Goal: Contribute content

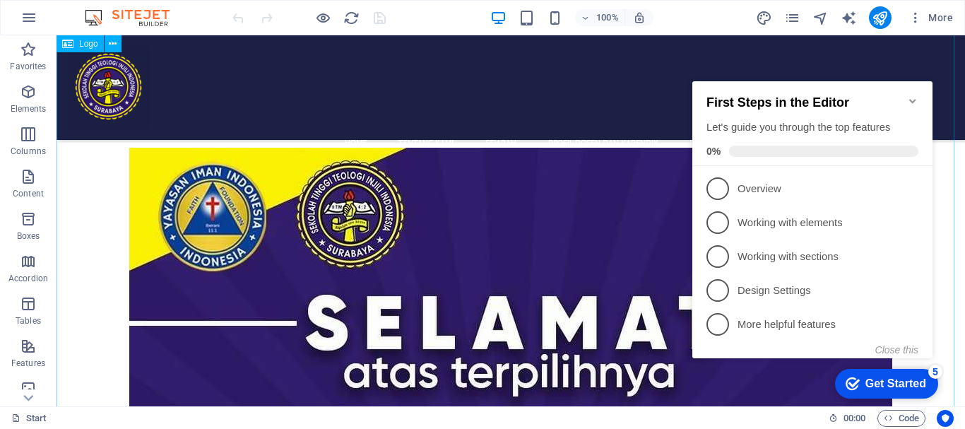
scroll to position [706, 0]
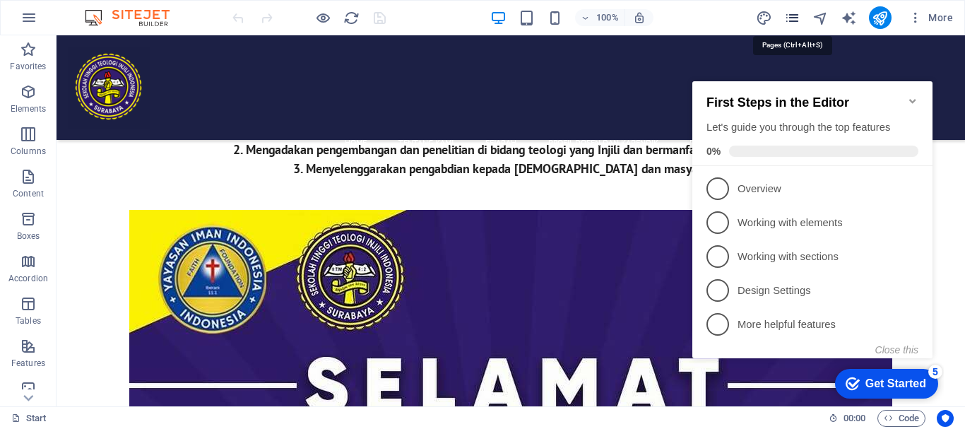
click at [795, 21] on icon "pages" at bounding box center [792, 18] width 16 height 16
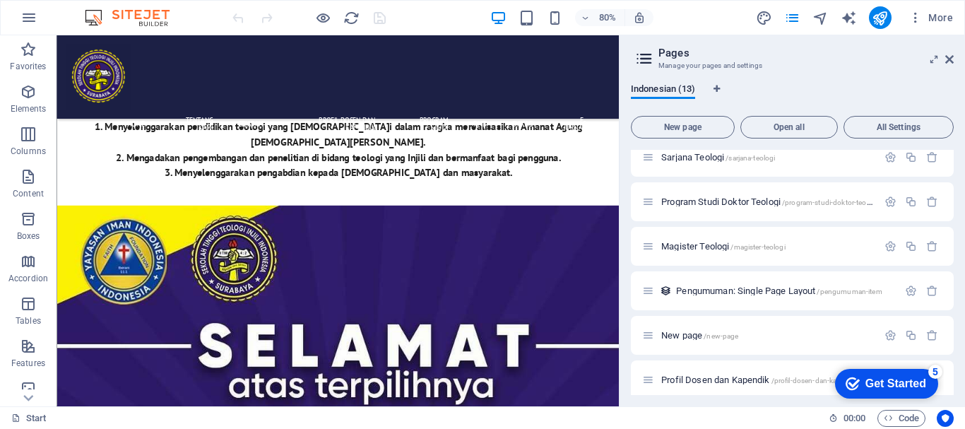
scroll to position [333, 0]
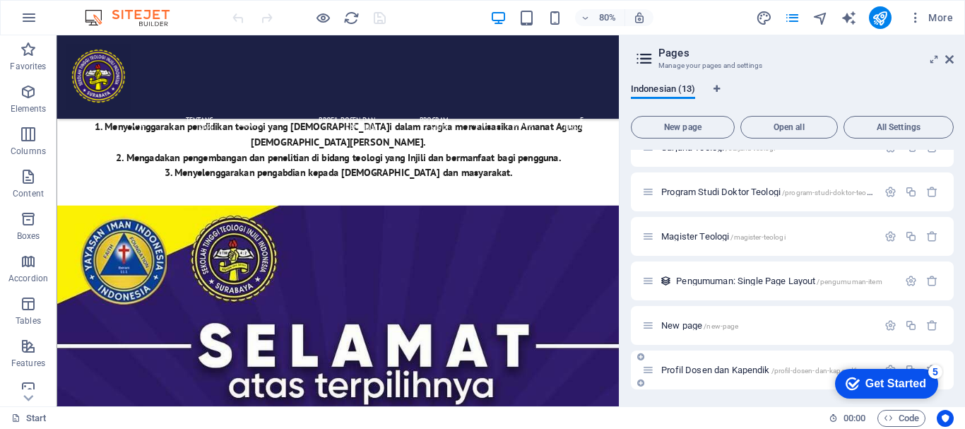
click at [729, 373] on span "Profil Dosen dan Kapendik /profil-dosen-dan-kapendik" at bounding box center [759, 370] width 197 height 11
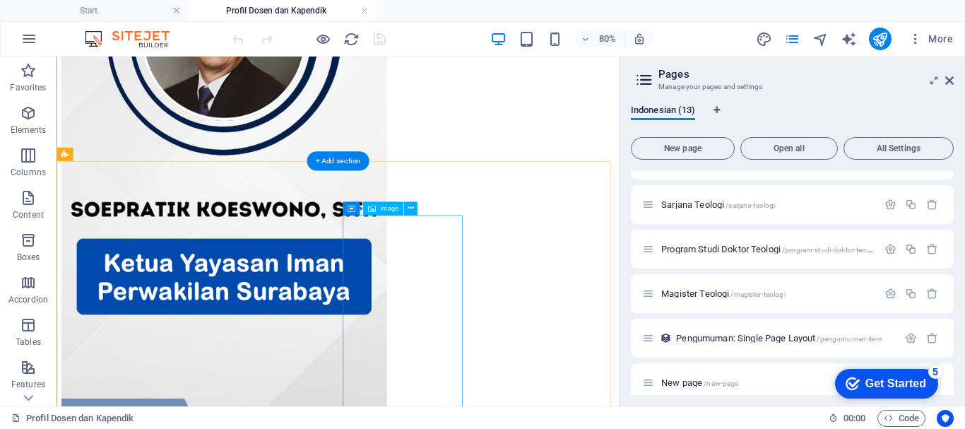
scroll to position [454, 0]
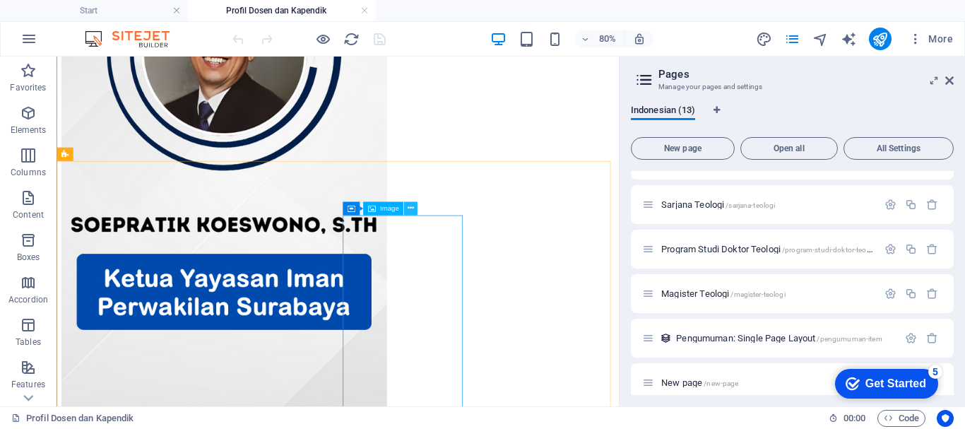
click at [413, 211] on icon at bounding box center [411, 209] width 6 height 12
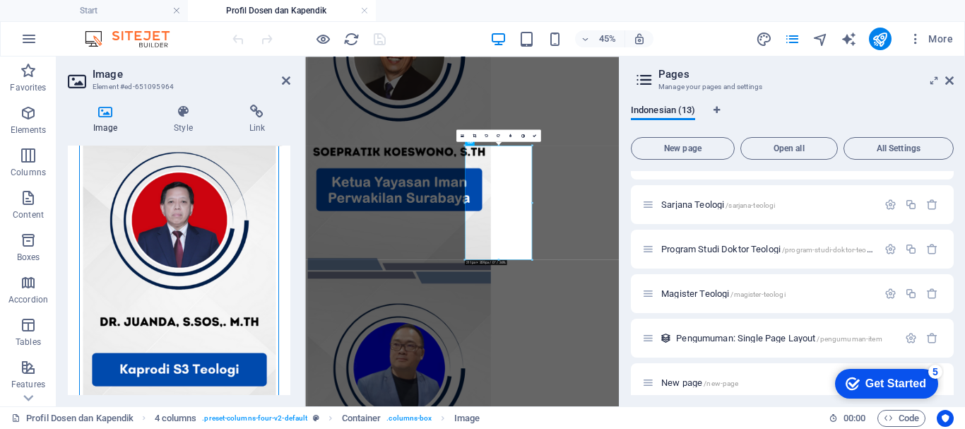
scroll to position [141, 0]
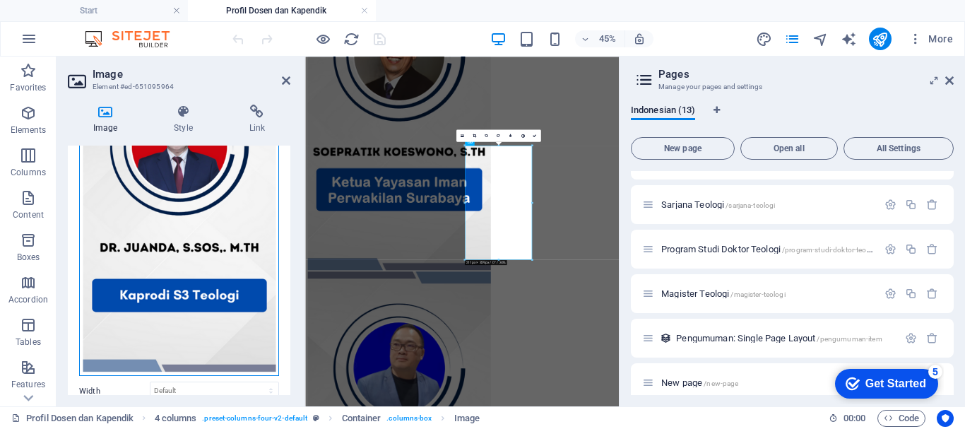
click at [201, 228] on div "Drag files here, click to choose files or select files from Files or our free s…" at bounding box center [179, 209] width 200 height 336
click at [201, 228] on body "STTII SURABAYA Start Profil Dosen dan Kapendik Favorites Elements Columns Conte…" at bounding box center [482, 214] width 965 height 429
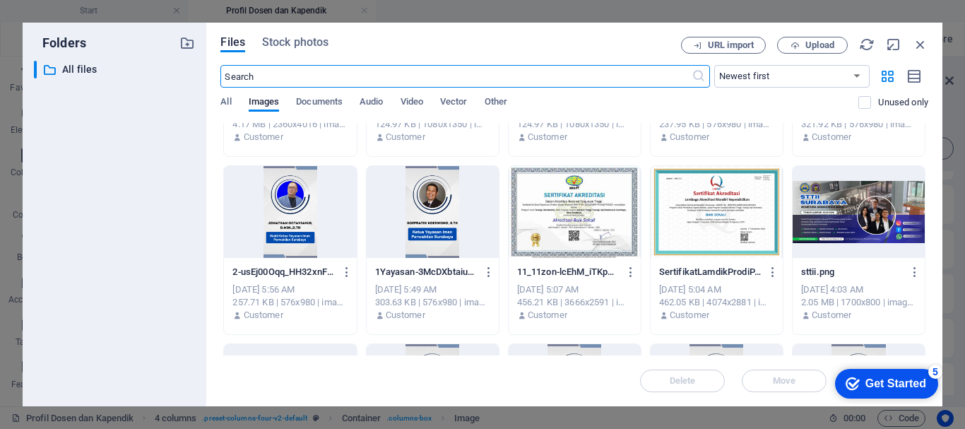
scroll to position [0, 0]
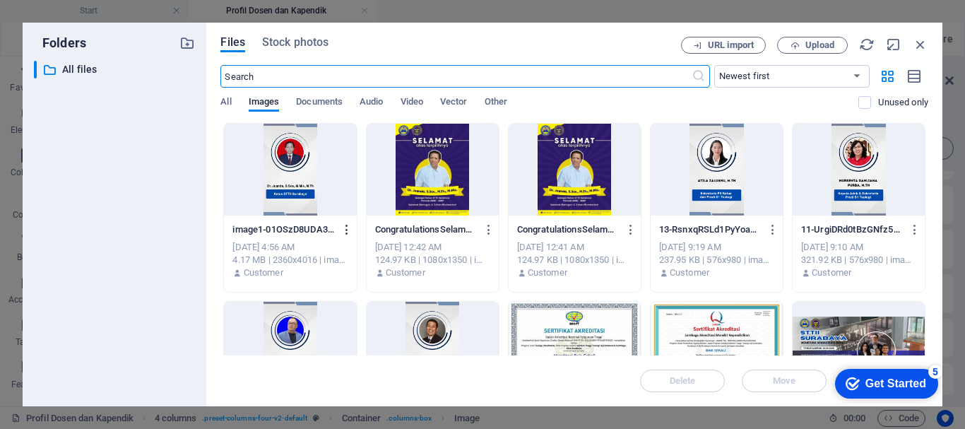
click at [349, 227] on icon "button" at bounding box center [347, 229] width 13 height 13
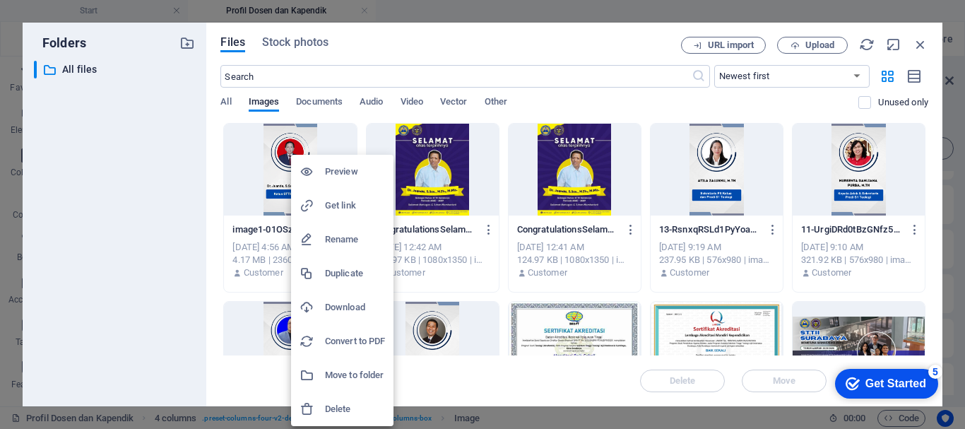
click at [345, 304] on h6 "Download" at bounding box center [355, 307] width 60 height 17
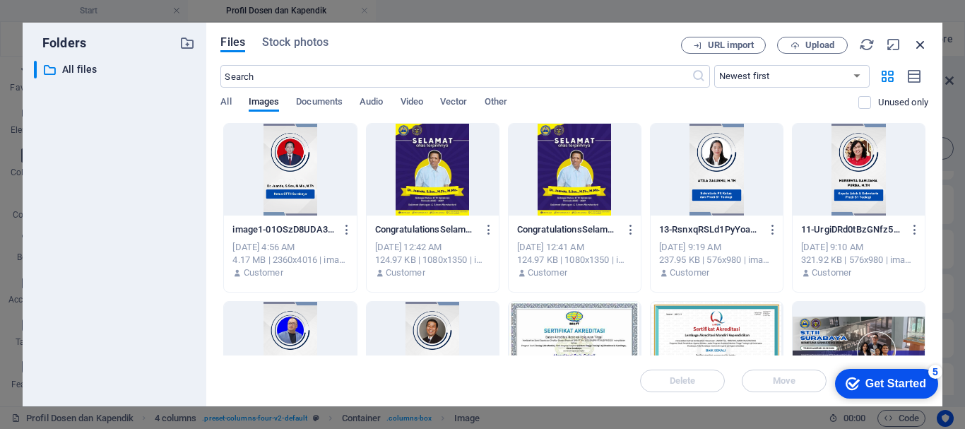
click at [918, 42] on icon "button" at bounding box center [921, 45] width 16 height 16
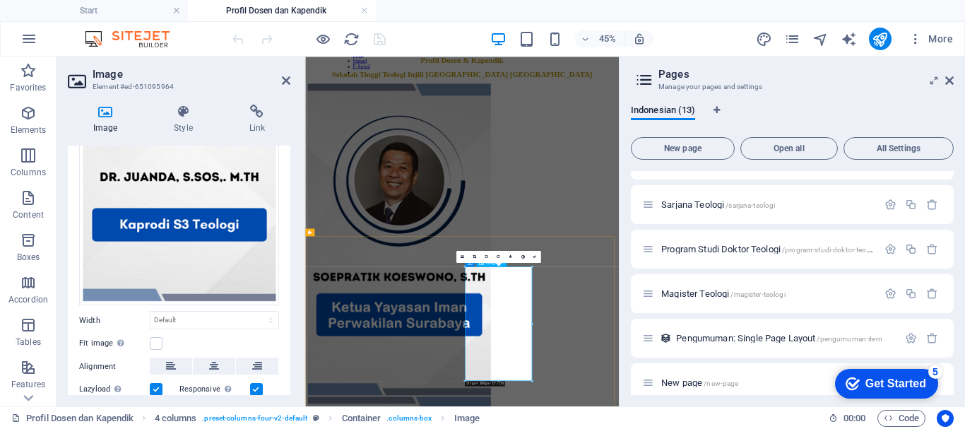
scroll to position [155, 0]
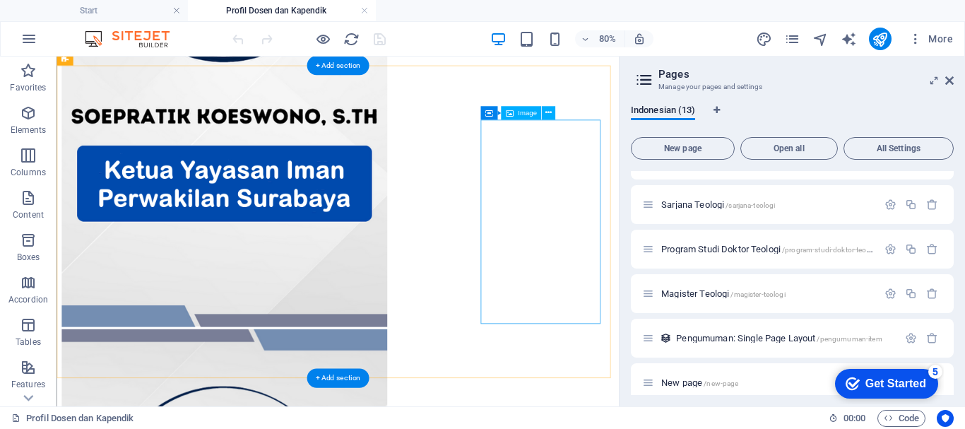
scroll to position [565, 0]
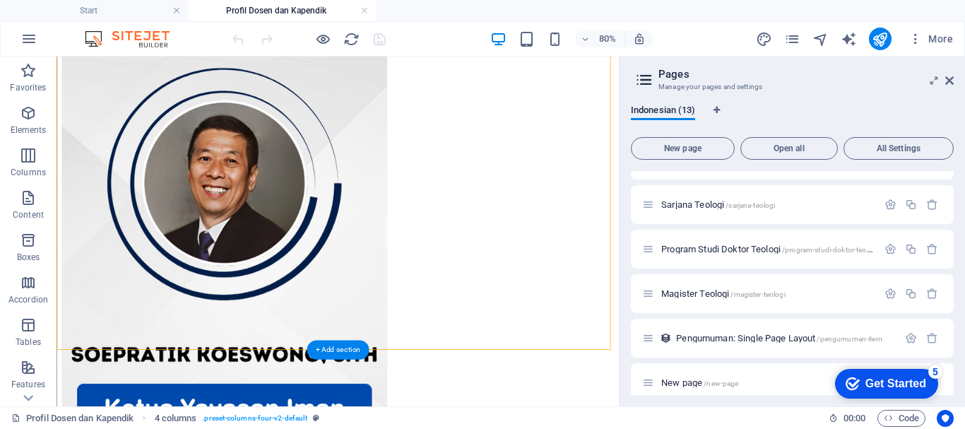
scroll to position [424, 0]
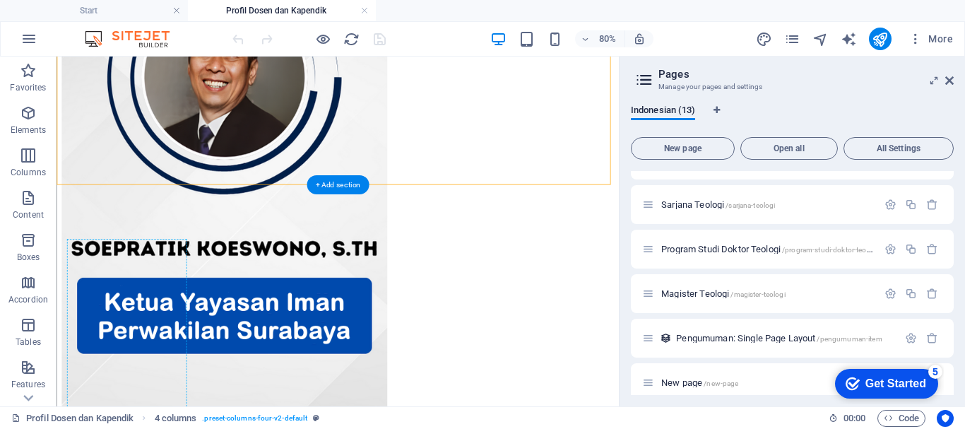
drag, startPoint x: 634, startPoint y: 284, endPoint x: 191, endPoint y: 415, distance: 461.1
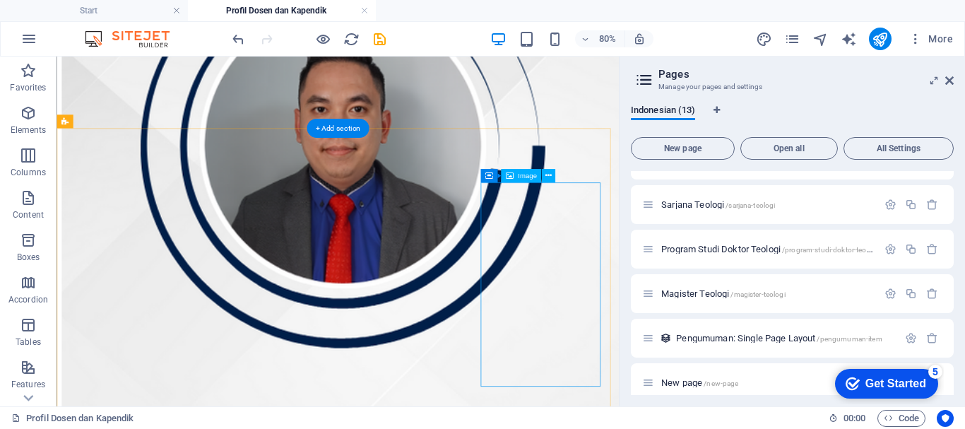
scroll to position [495, 0]
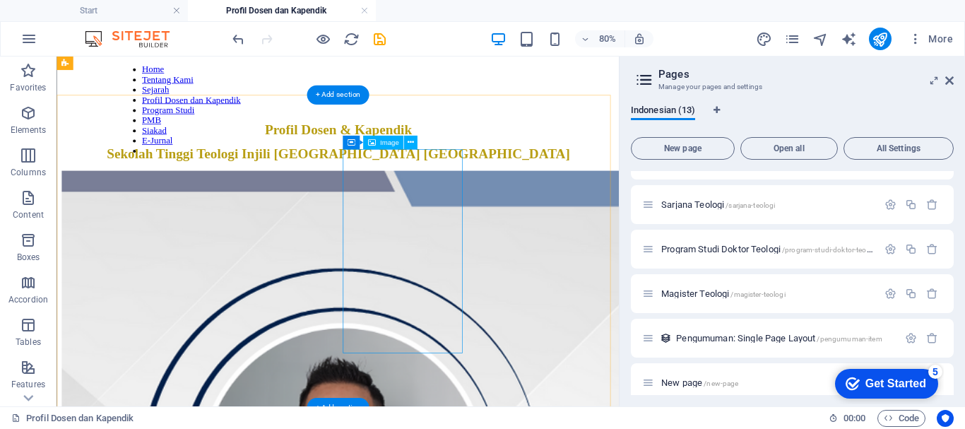
scroll to position [71, 0]
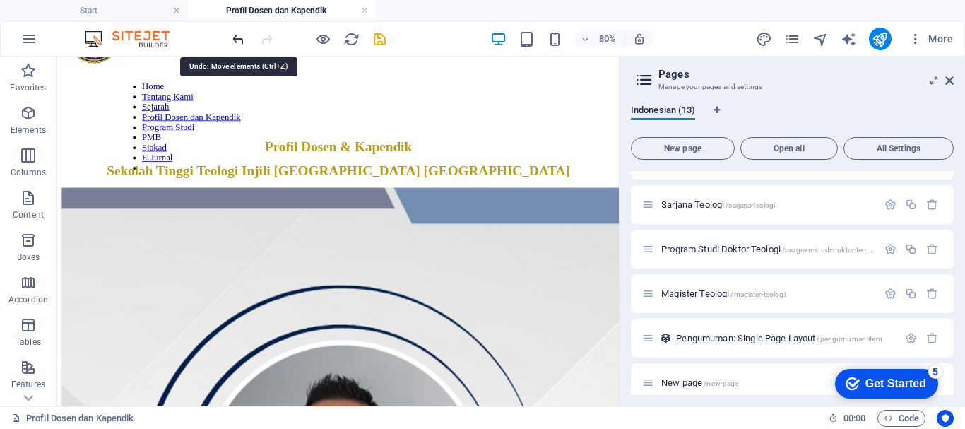
click at [239, 37] on icon "undo" at bounding box center [238, 39] width 16 height 16
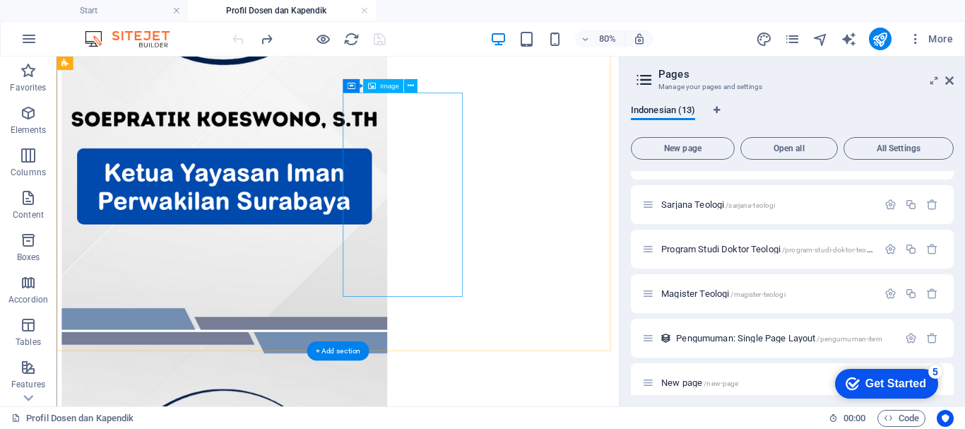
scroll to position [565, 0]
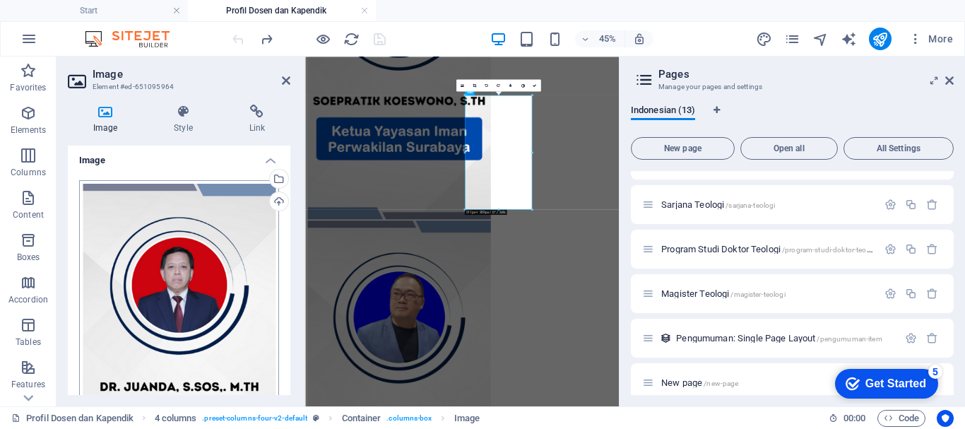
scroll to position [0, 0]
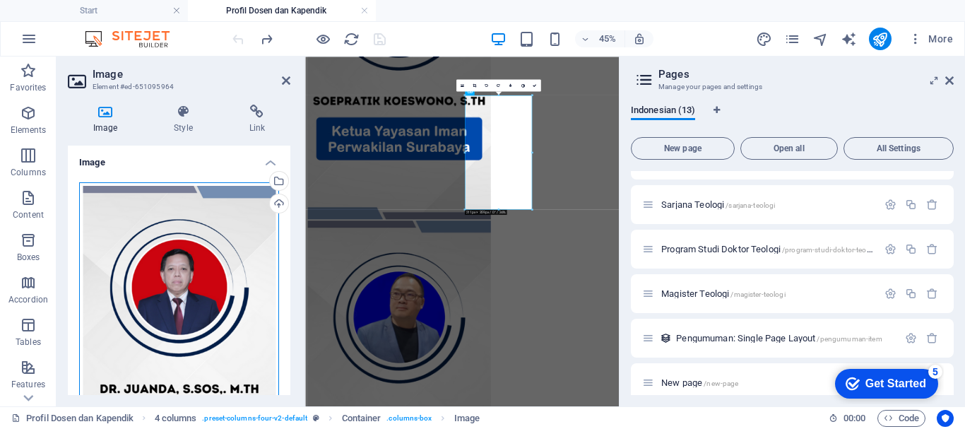
click at [184, 224] on div "Drag files here, click to choose files or select files from Files or our free s…" at bounding box center [179, 350] width 200 height 336
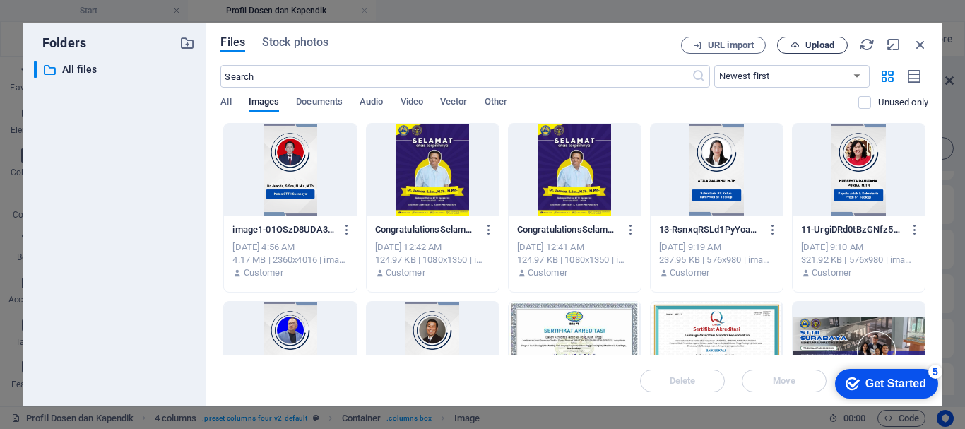
click at [814, 46] on span "Upload" at bounding box center [819, 45] width 29 height 8
